Goal: Task Accomplishment & Management: Use online tool/utility

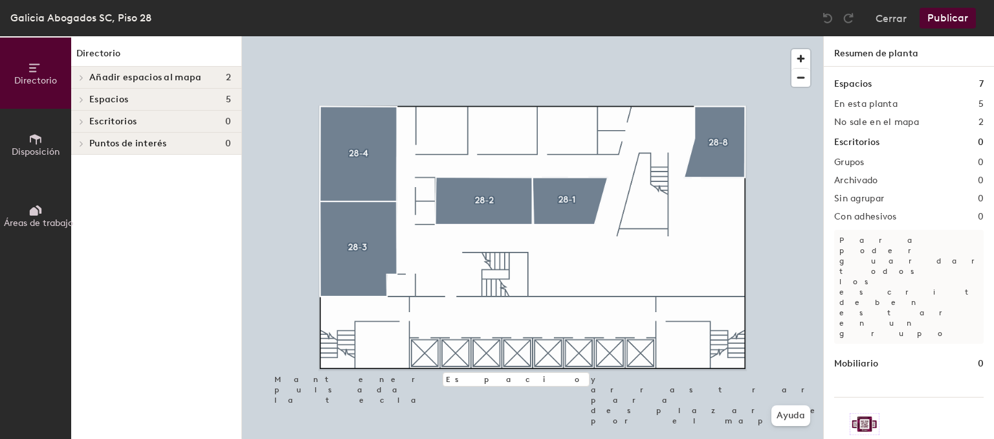
click at [101, 76] on span "Añadir espacios al mapa" at bounding box center [145, 77] width 112 height 10
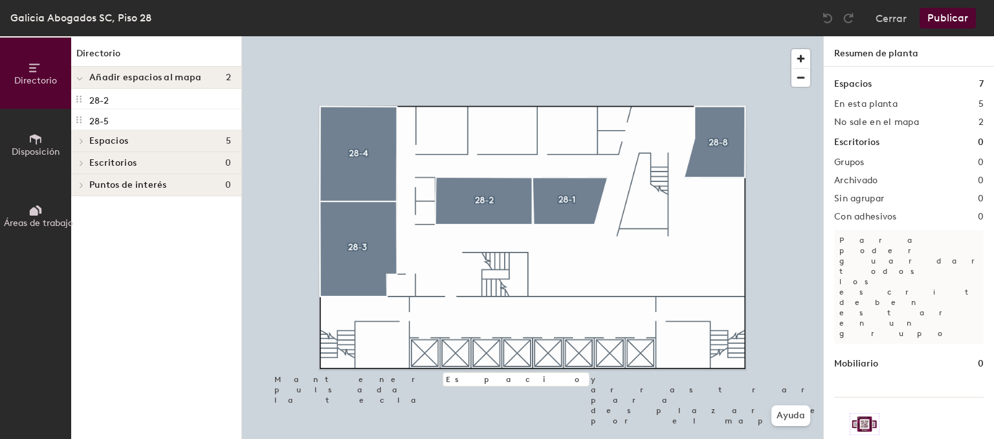
click at [43, 128] on button "Disposición" at bounding box center [35, 144] width 71 height 71
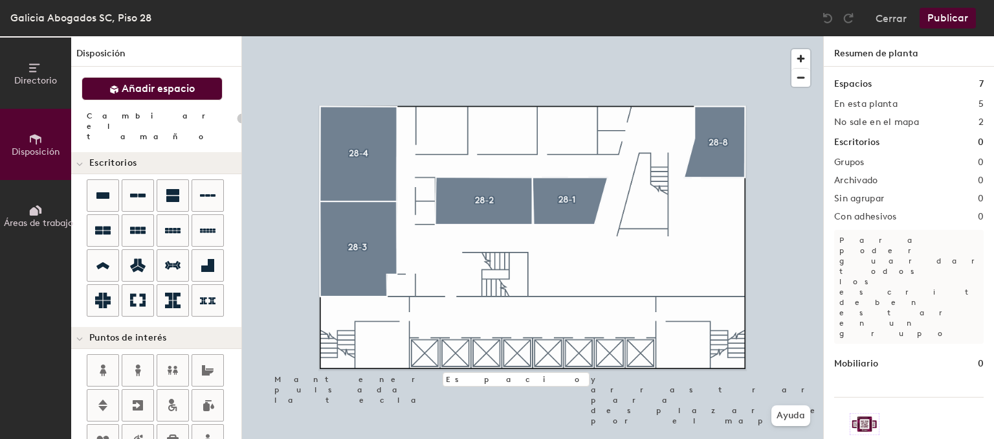
click at [133, 80] on button "Añadir espacio" at bounding box center [152, 88] width 141 height 23
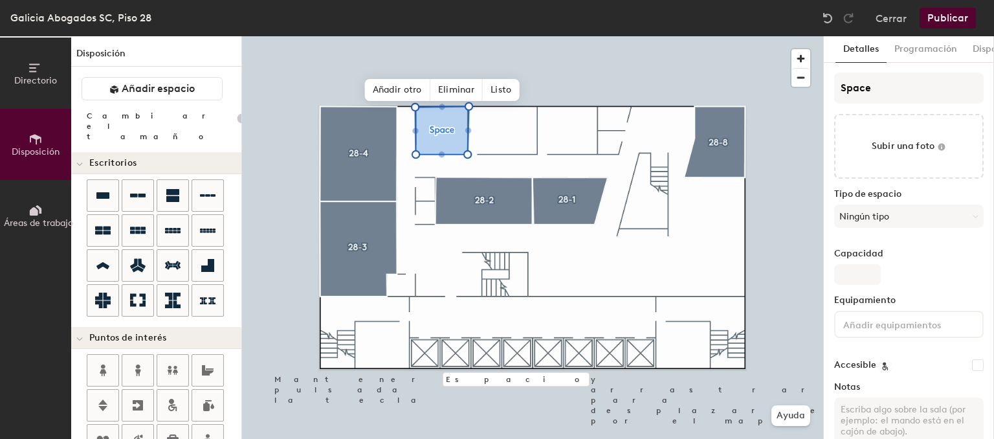
type input "20"
drag, startPoint x: 886, startPoint y: 87, endPoint x: 581, endPoint y: 102, distance: 305.8
click at [834, 102] on input "Space" at bounding box center [908, 87] width 149 height 31
type input "2"
type input "20"
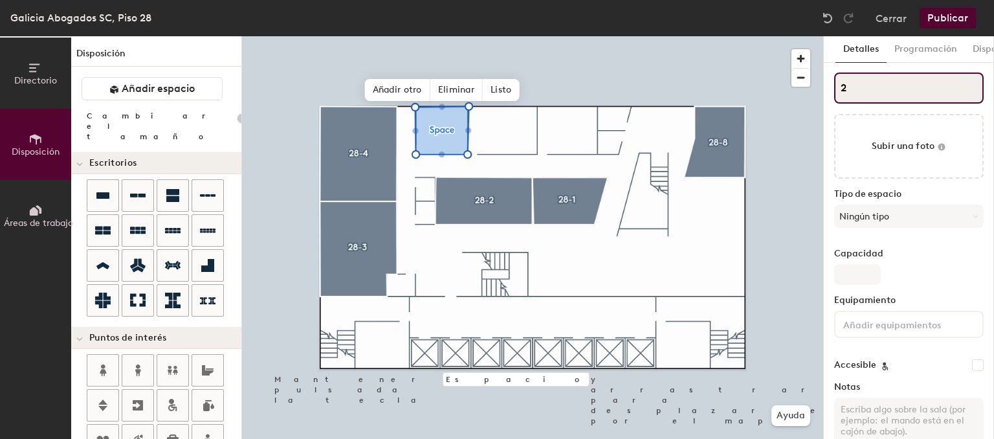
type input "28"
type input "20"
type input "28-"
type input "20"
type input "28-6"
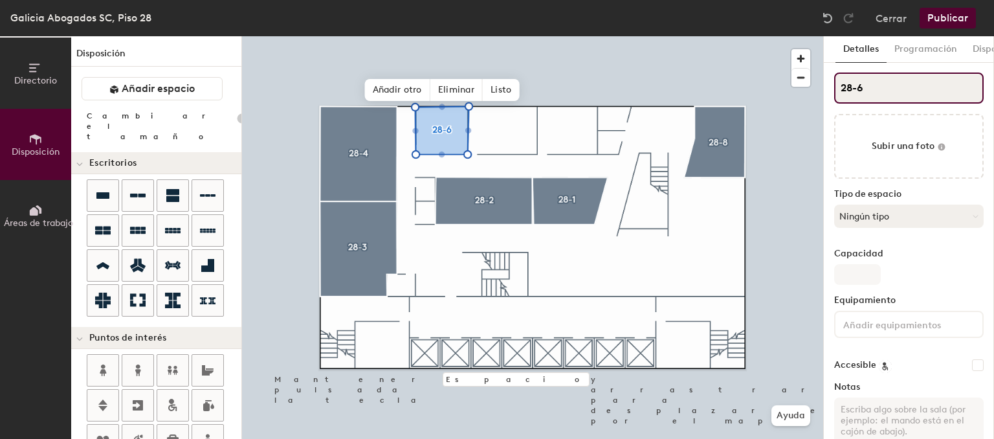
type input "20"
type input "28-6"
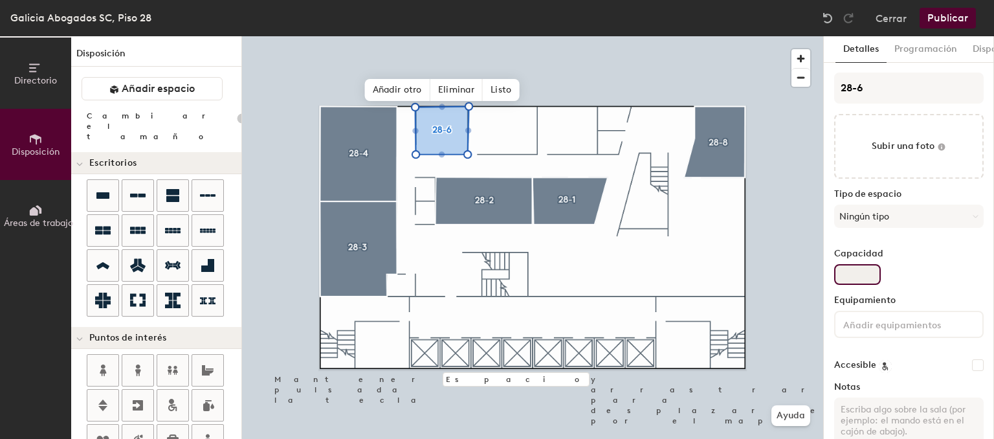
click at [849, 272] on input "Capacidad" at bounding box center [857, 274] width 47 height 21
type input "8"
type input "20"
type input "8"
click at [900, 330] on input at bounding box center [899, 324] width 116 height 16
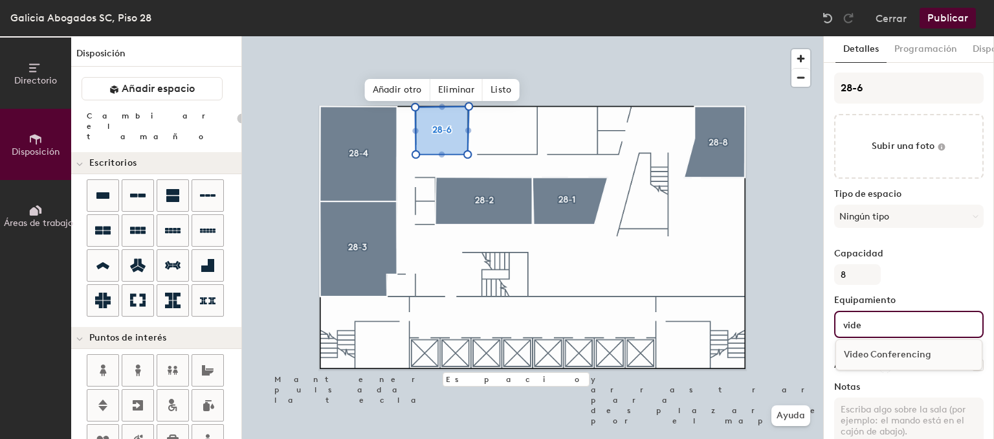
type input "vide"
click at [903, 360] on div "Video Conferencing" at bounding box center [909, 354] width 146 height 19
type input "20"
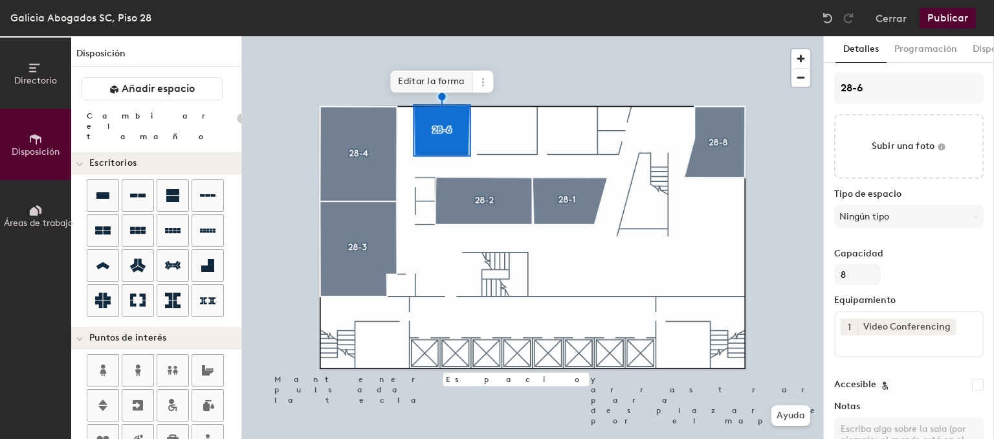
click at [421, 82] on span "Editar la forma" at bounding box center [431, 82] width 82 height 22
click at [423, 87] on span "Editar la forma" at bounding box center [431, 82] width 82 height 22
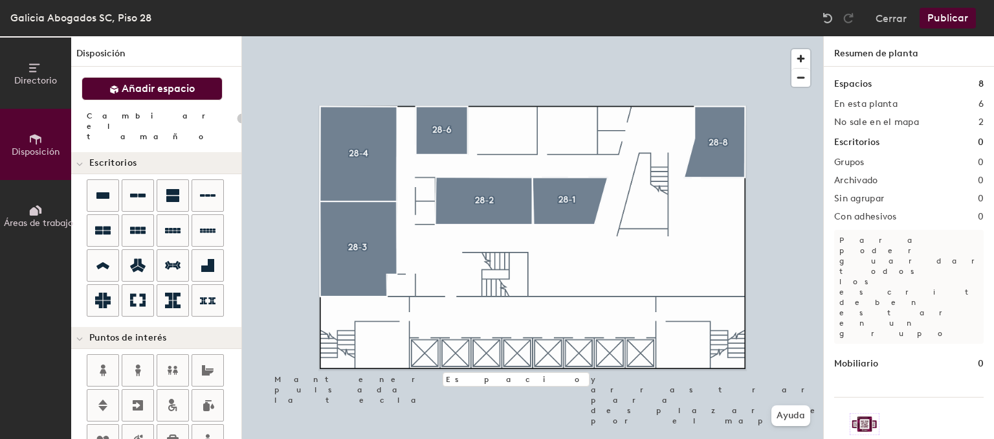
click at [191, 82] on span "Añadir espacio" at bounding box center [158, 88] width 73 height 13
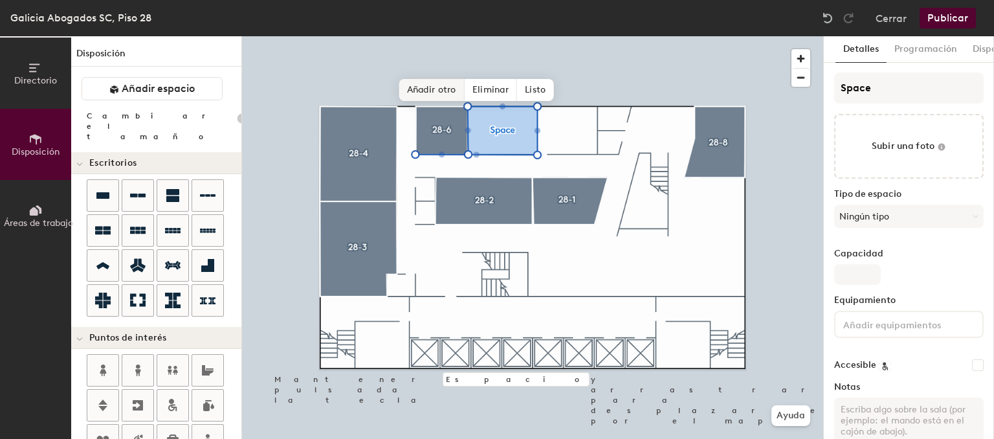
type input "20"
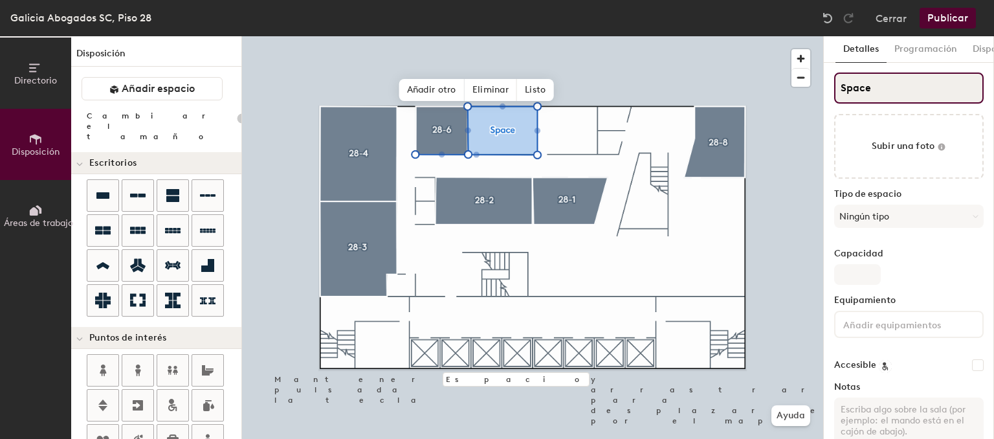
click at [868, 79] on input "Space" at bounding box center [908, 87] width 149 height 31
type input "2"
type input "20"
type input "28"
type input "20"
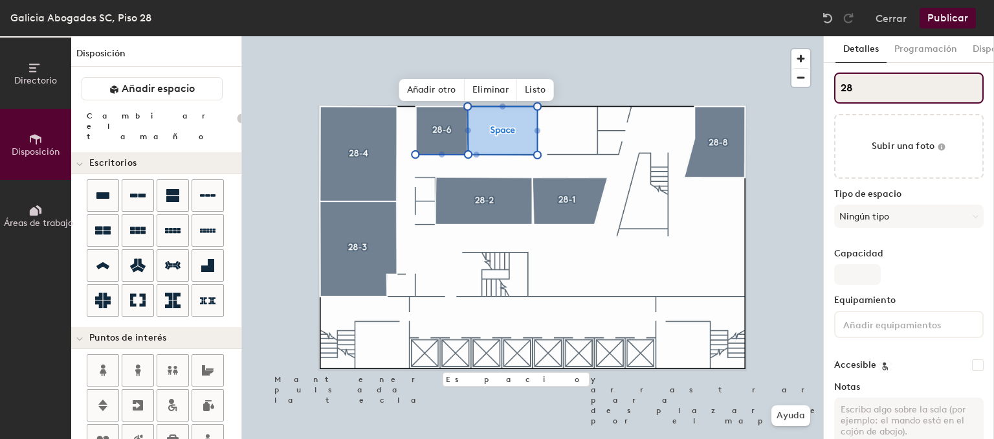
type input "28-"
type input "20"
type input "28-5"
type input "20"
type input "28-5"
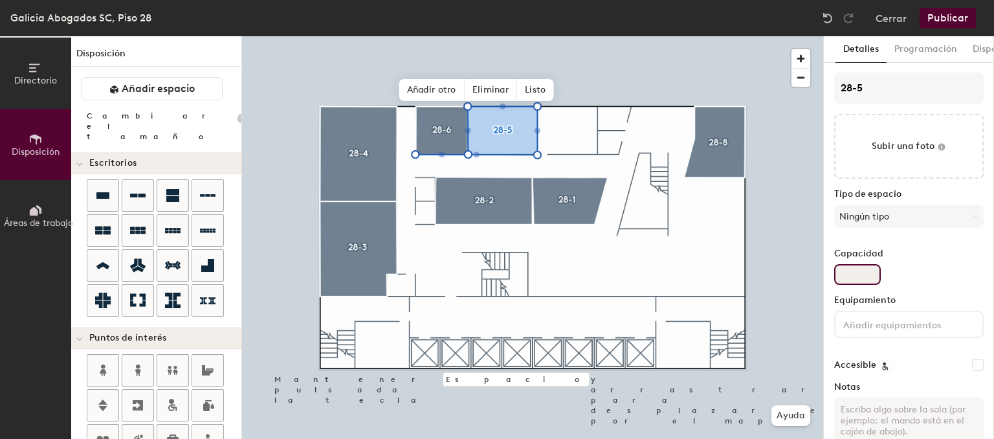
click at [855, 269] on input "Capacidad" at bounding box center [857, 274] width 47 height 21
type input "6"
type input "20"
type input "6"
click at [868, 325] on input at bounding box center [899, 324] width 116 height 16
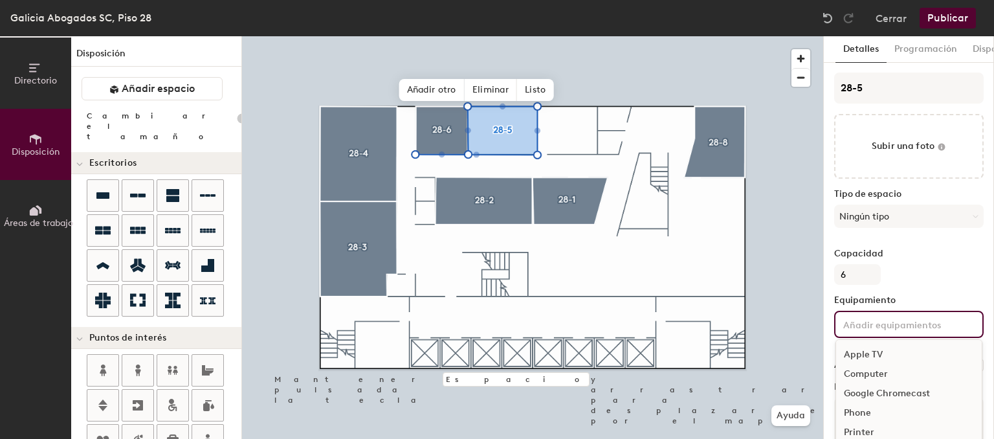
type input "20"
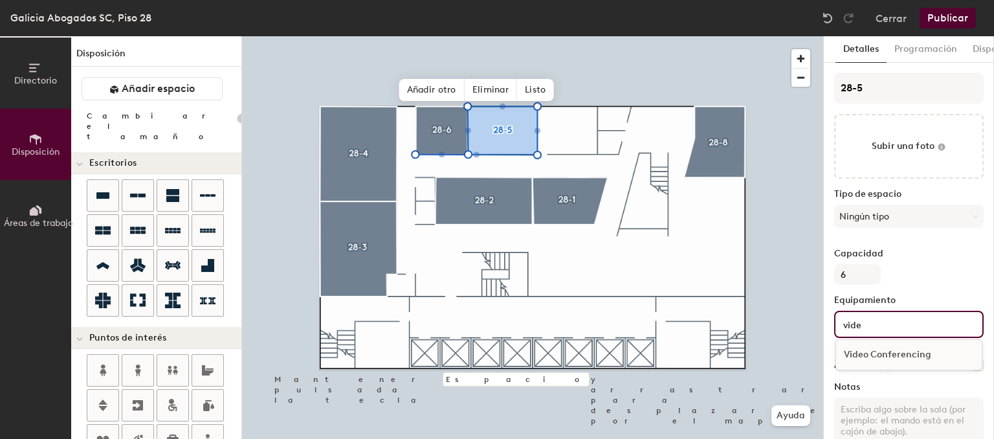
type input "vide"
click at [875, 353] on div "Video Conferencing" at bounding box center [909, 354] width 146 height 19
type input "20"
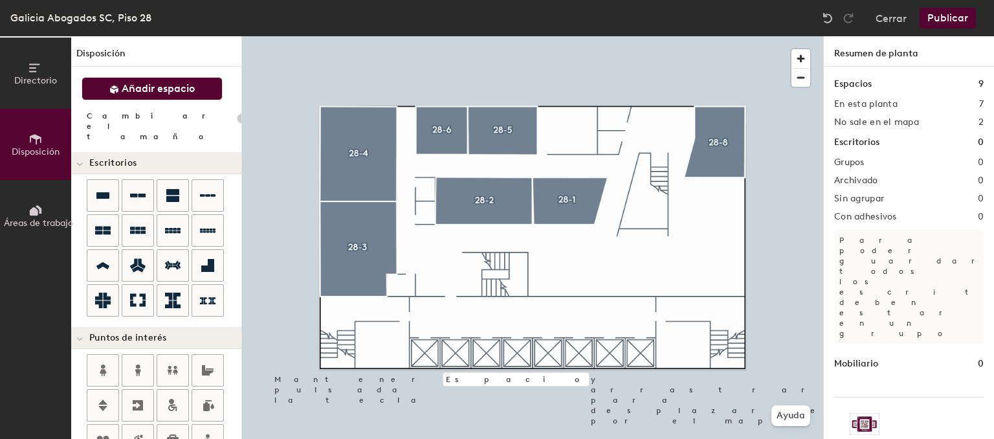
click at [175, 89] on span "Añadir espacio" at bounding box center [158, 88] width 73 height 13
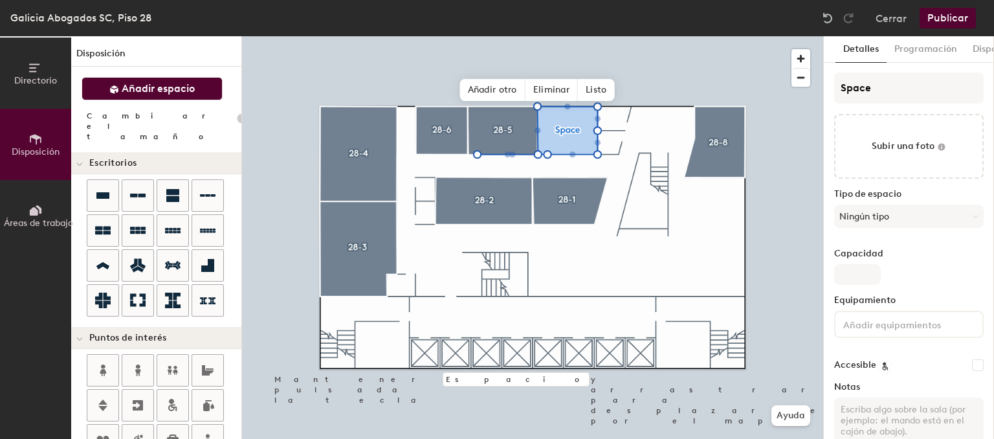
type input "20"
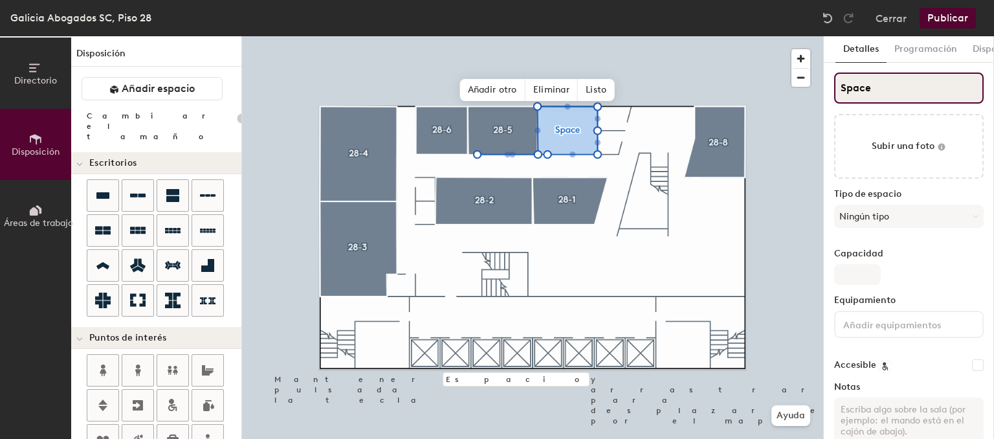
drag, startPoint x: 893, startPoint y: 87, endPoint x: 639, endPoint y: 114, distance: 255.7
click at [834, 104] on input "Space" at bounding box center [908, 87] width 149 height 31
drag, startPoint x: 886, startPoint y: 76, endPoint x: 672, endPoint y: 76, distance: 214.8
click at [834, 76] on input "Space" at bounding box center [908, 87] width 149 height 31
type input "2"
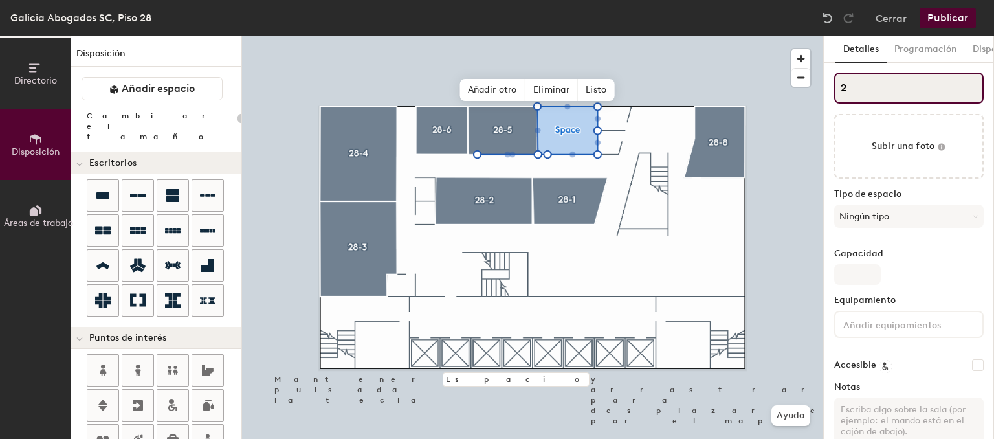
type input "20"
type input "28"
type input "20"
type input "28-"
type input "20"
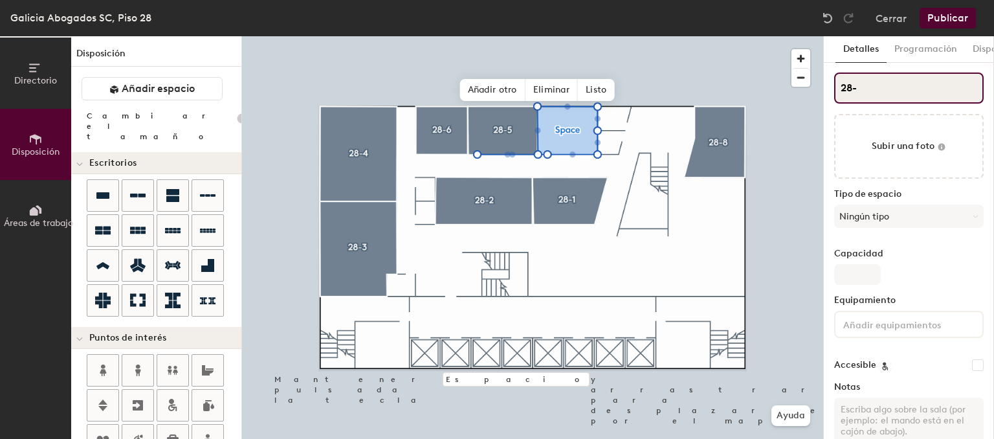
type input "28-7"
type input "20"
type input "28-7"
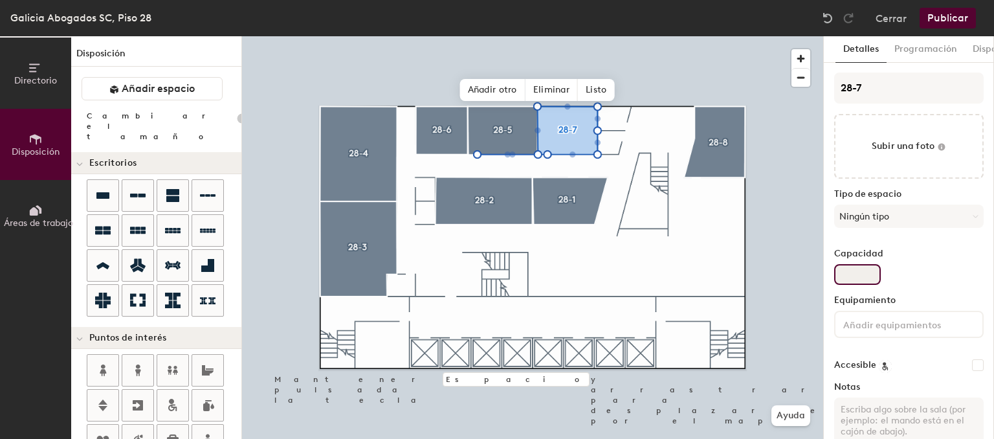
click at [866, 283] on input "Capacidad" at bounding box center [857, 274] width 47 height 21
type input "1"
type input "20"
type input "10"
type input "20"
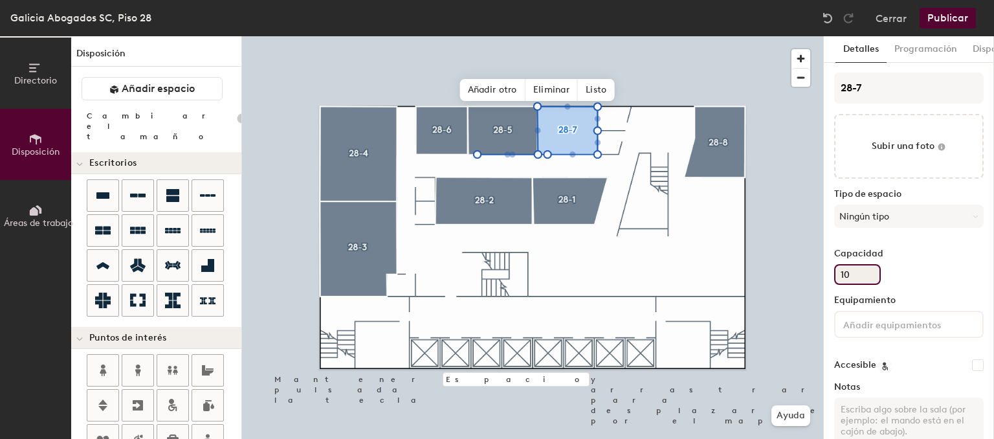
type input "10"
type input "20"
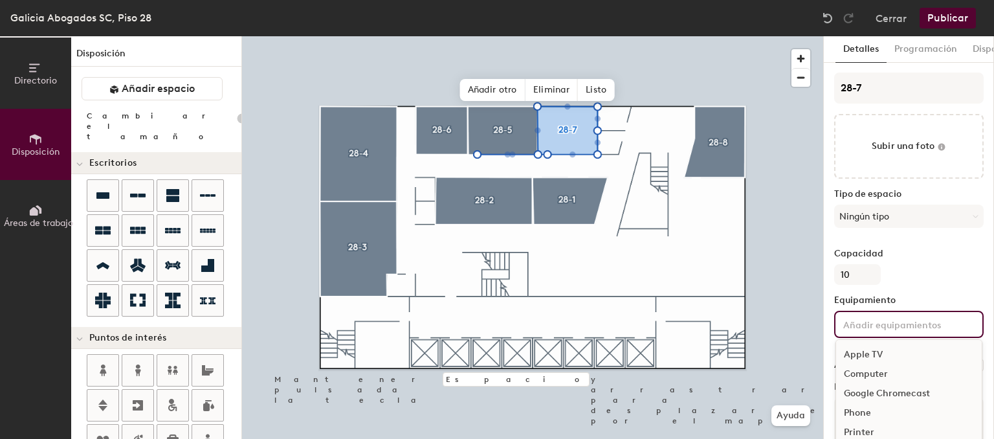
click at [884, 326] on input at bounding box center [899, 324] width 116 height 16
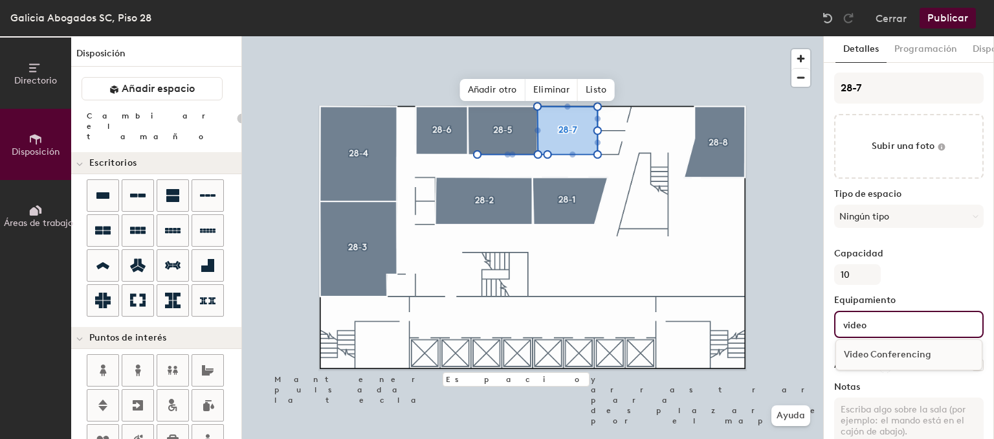
type input "video"
click at [905, 361] on div "Video Conferencing" at bounding box center [909, 354] width 146 height 19
type input "20"
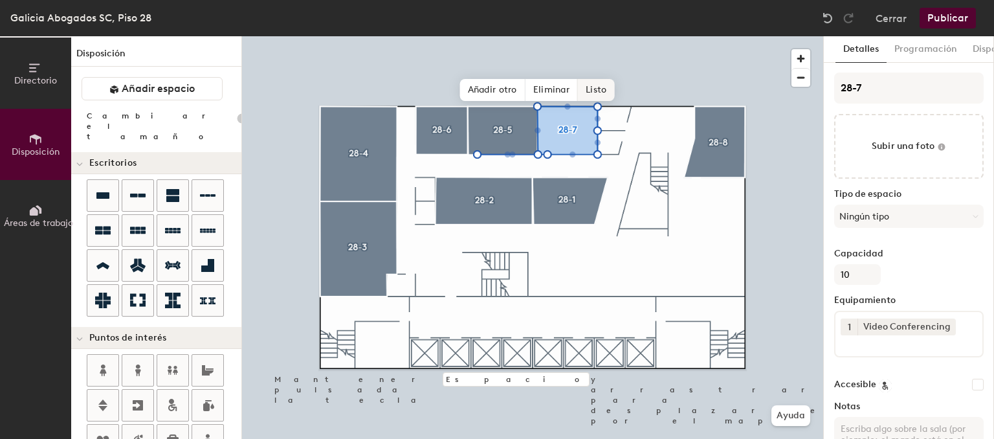
click at [607, 94] on span "Listo" at bounding box center [596, 90] width 36 height 22
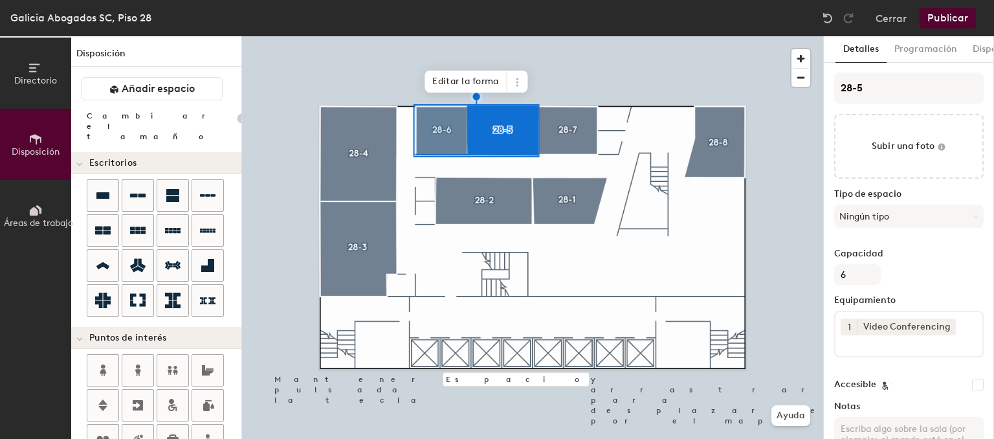
type input "20"
click at [474, 87] on span "Editar la forma" at bounding box center [465, 82] width 82 height 22
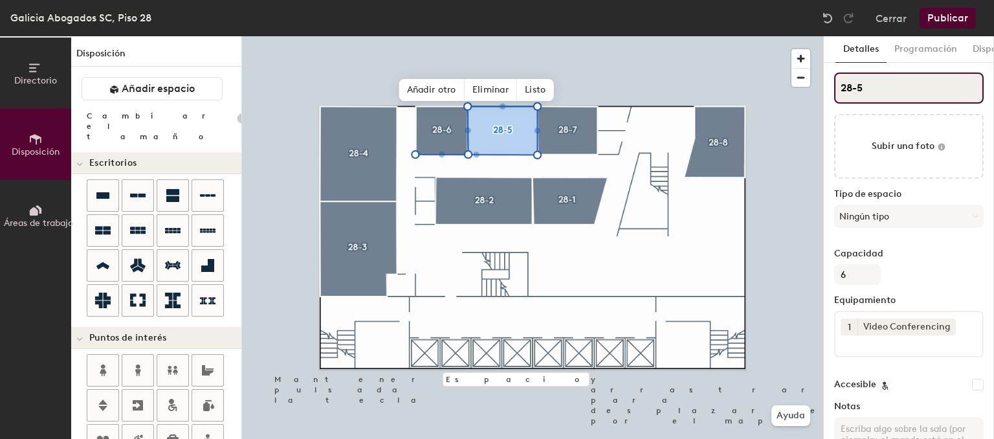
click at [863, 90] on input "28-5" at bounding box center [908, 87] width 149 height 31
type input "28-6"
type input "20"
type input "28-6"
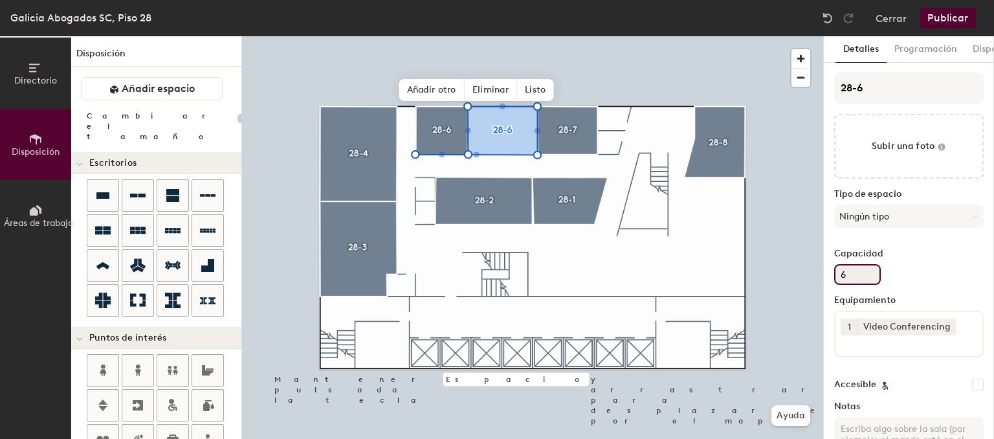
drag, startPoint x: 861, startPoint y: 272, endPoint x: 700, endPoint y: 276, distance: 160.5
click at [834, 276] on input "6" at bounding box center [857, 274] width 47 height 21
type input "8"
type input "20"
type input "8"
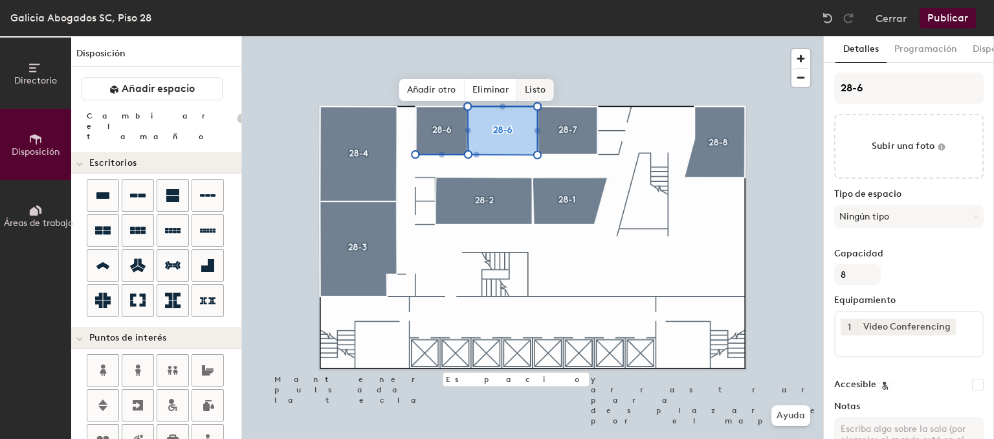
click at [544, 100] on span "Listo" at bounding box center [535, 90] width 36 height 22
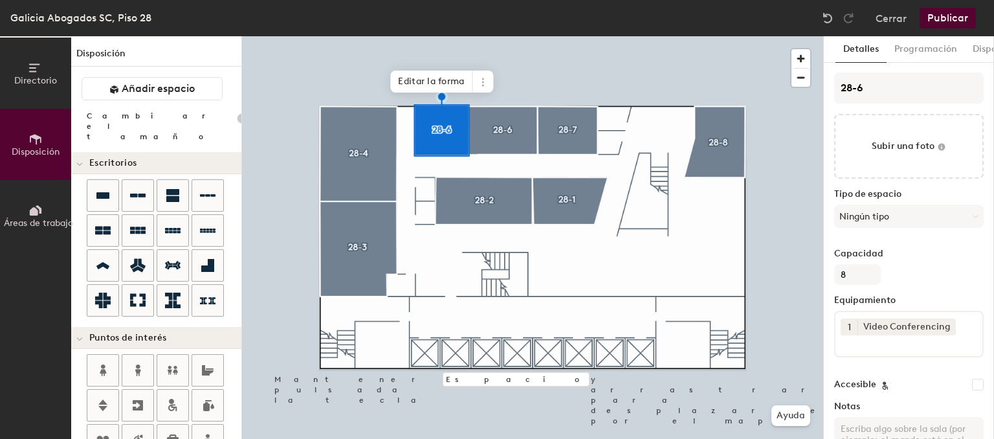
type input "20"
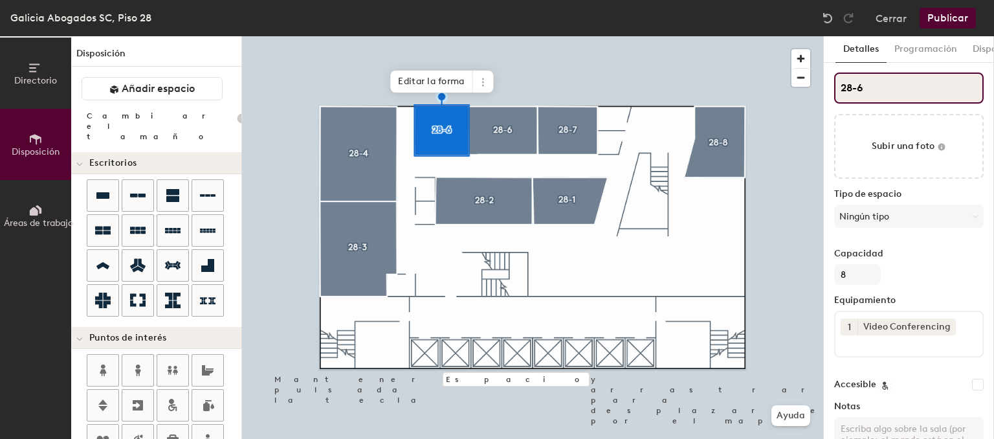
click at [874, 84] on input "28-6" at bounding box center [908, 87] width 149 height 31
type input "28-"
type input "20"
type input "28-5"
type input "20"
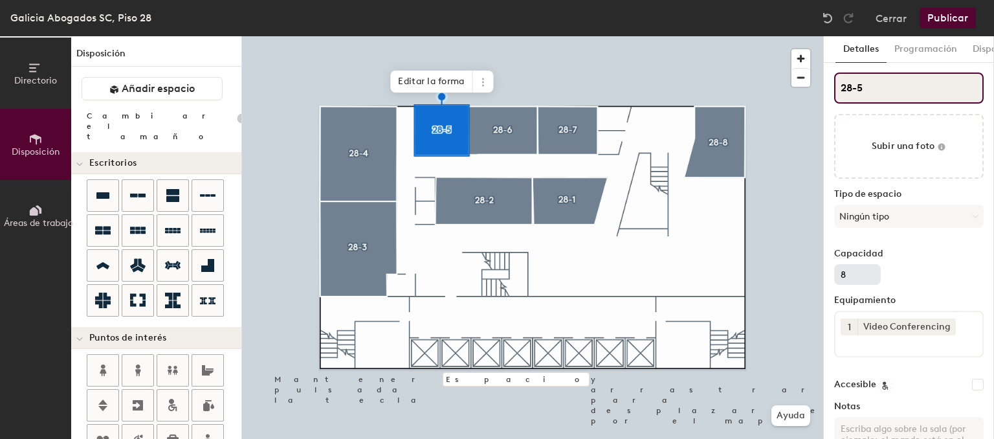
type input "28-5"
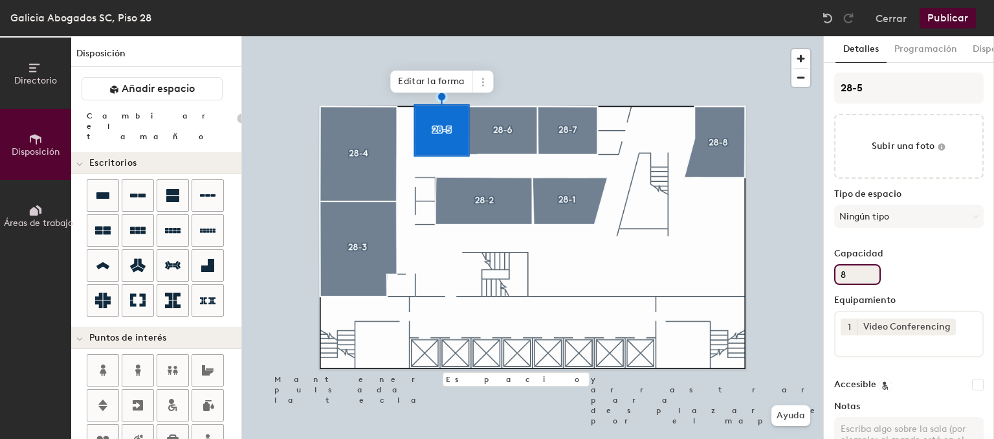
drag, startPoint x: 863, startPoint y: 269, endPoint x: 738, endPoint y: 276, distance: 125.7
click at [834, 276] on input "8" at bounding box center [857, 274] width 47 height 21
type input "6"
type input "20"
type input "6"
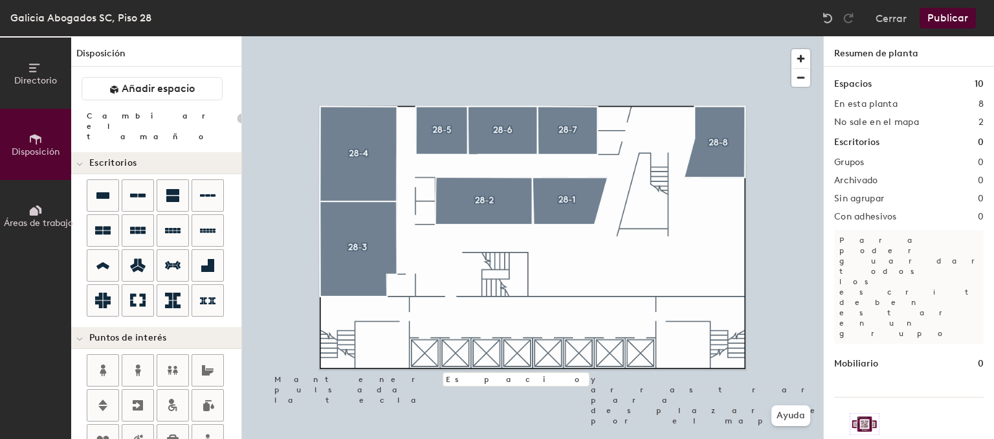
click at [946, 23] on button "Publicar" at bounding box center [947, 18] width 56 height 21
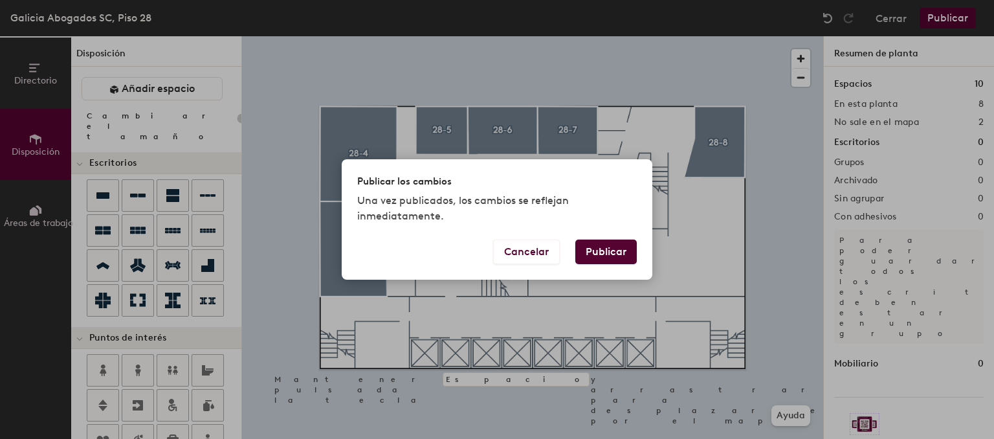
click at [586, 251] on button "Publicar" at bounding box center [605, 251] width 61 height 25
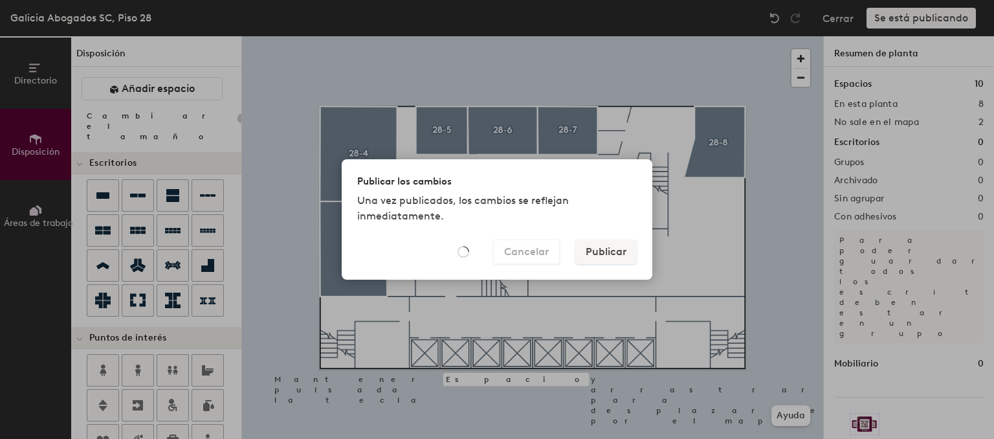
type input "20"
